Goal: Check status: Check status

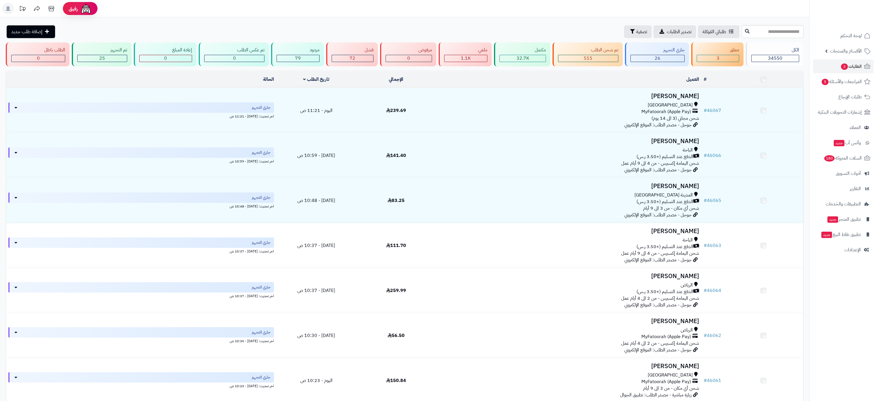
click at [764, 31] on input "text" at bounding box center [773, 31] width 62 height 13
type input "*****"
click at [745, 32] on icon at bounding box center [747, 31] width 5 height 5
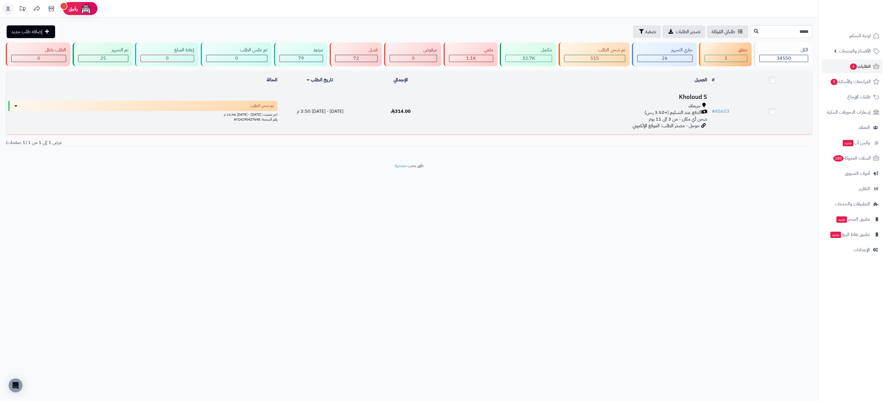
click at [687, 94] on h3 "Kholoud S" at bounding box center [575, 97] width 264 height 7
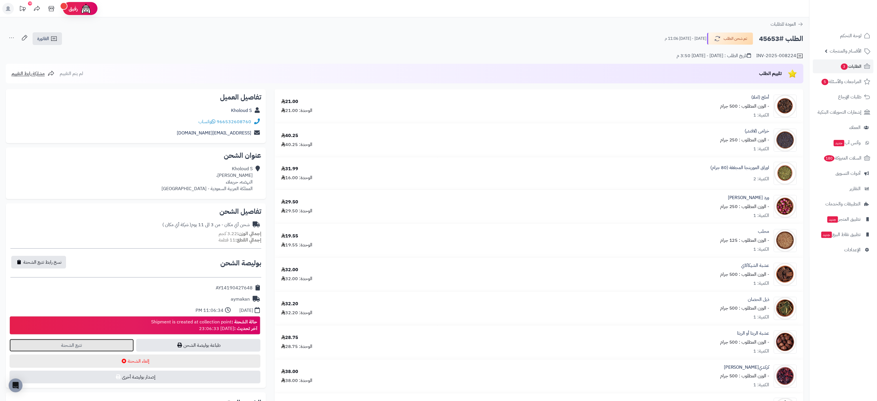
click at [113, 346] on link "تتبع الشحنة" at bounding box center [72, 345] width 124 height 13
drag, startPoint x: 780, startPoint y: 39, endPoint x: 758, endPoint y: 40, distance: 21.7
click at [758, 40] on div "الطلب #45653 تم شحن الطلب [DATE] - [DATE] 11:06 م" at bounding box center [732, 39] width 144 height 12
copy h2 "45653"
